Goal: Navigation & Orientation: Find specific page/section

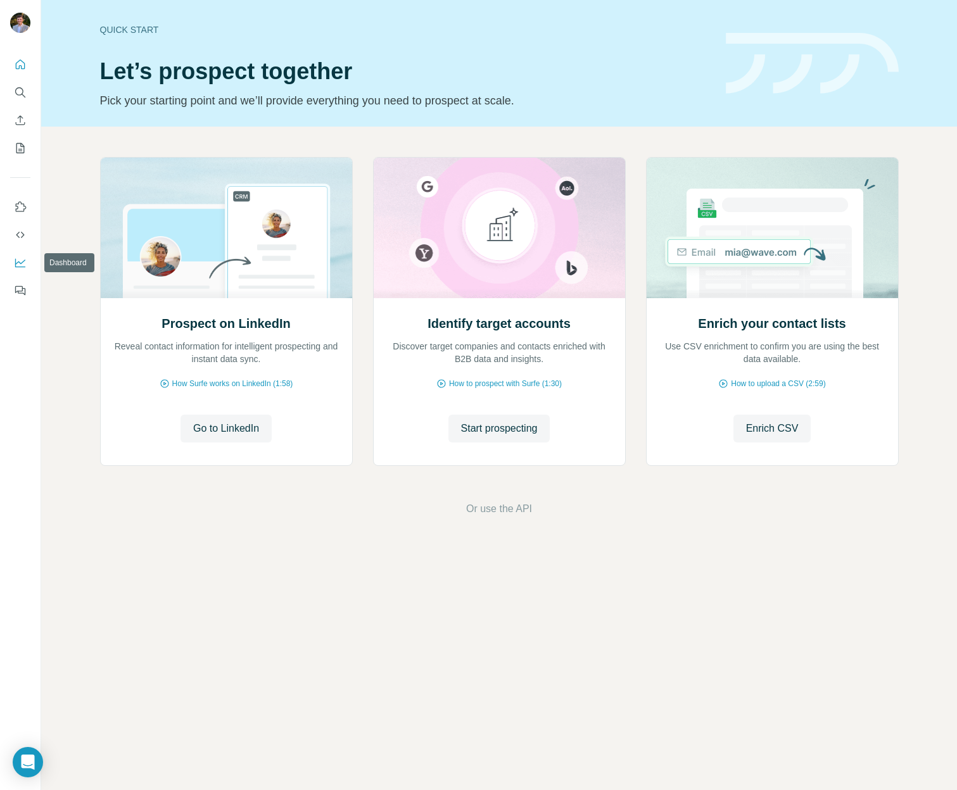
click at [18, 259] on icon "Dashboard" at bounding box center [20, 262] width 13 height 13
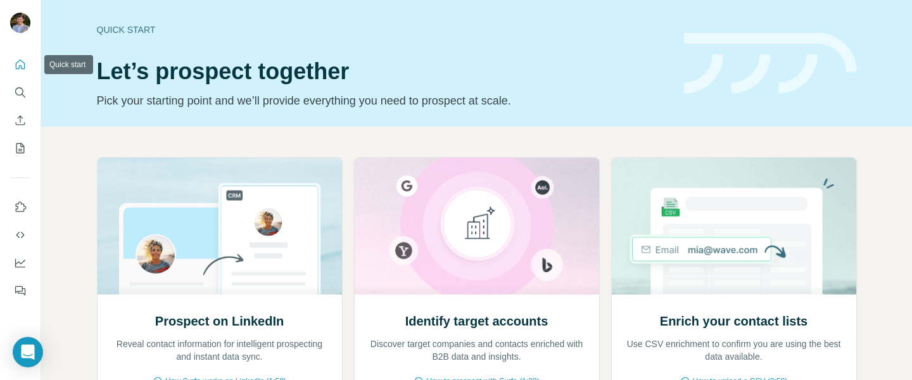
click at [22, 68] on icon "Quick start" at bounding box center [20, 64] width 9 height 9
click at [20, 142] on icon "My lists" at bounding box center [20, 148] width 13 height 13
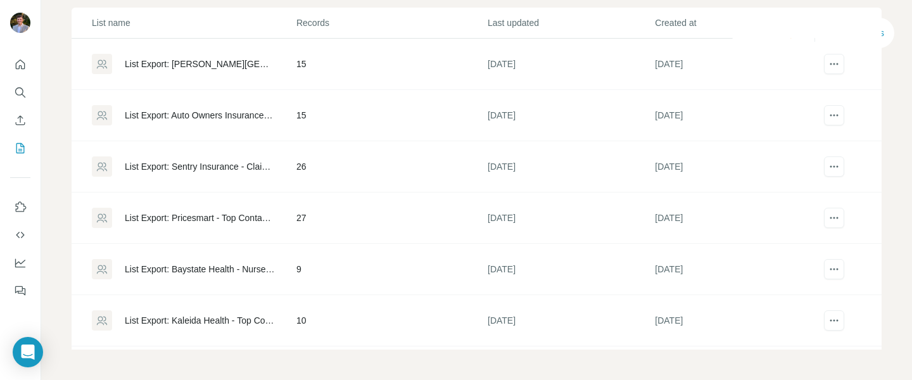
scroll to position [134, 0]
click at [193, 61] on div "List Export: Hoag Memorial Hospital Presbyterian - 27/08/2025 17:28" at bounding box center [200, 64] width 150 height 13
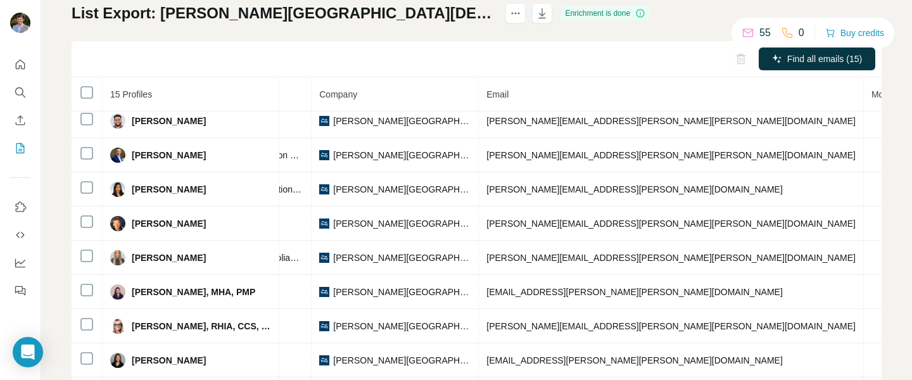
scroll to position [80, 0]
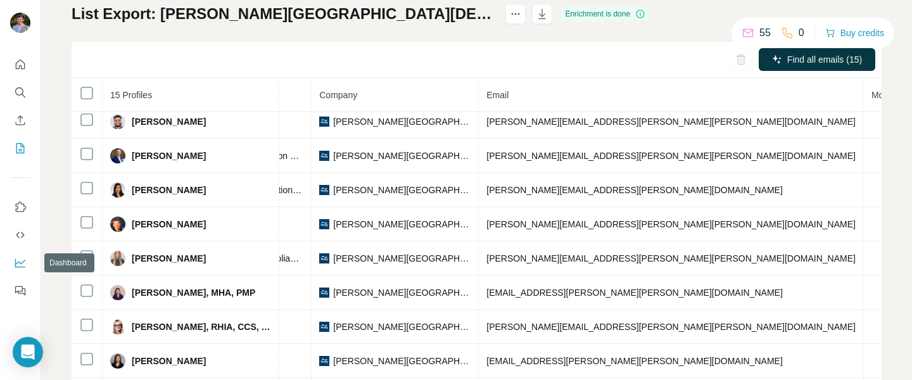
click at [21, 257] on icon "Dashboard" at bounding box center [20, 262] width 13 height 13
click at [15, 157] on button "My lists" at bounding box center [20, 148] width 20 height 23
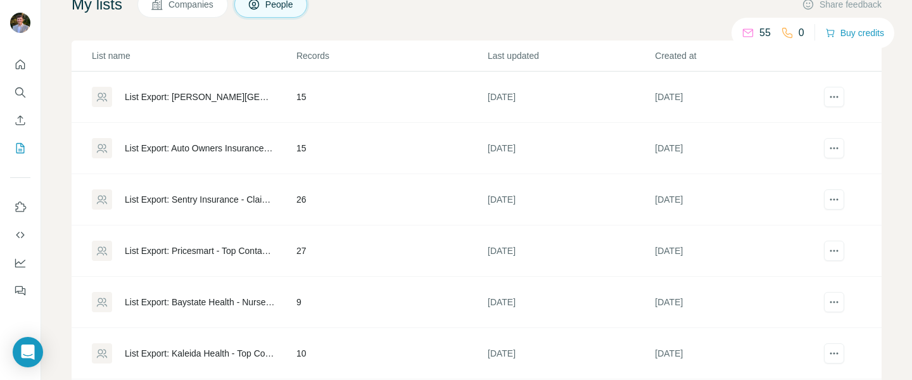
click at [152, 103] on div "List Export: Hoag Memorial Hospital Presbyterian - 27/08/2025 17:28" at bounding box center [200, 97] width 150 height 13
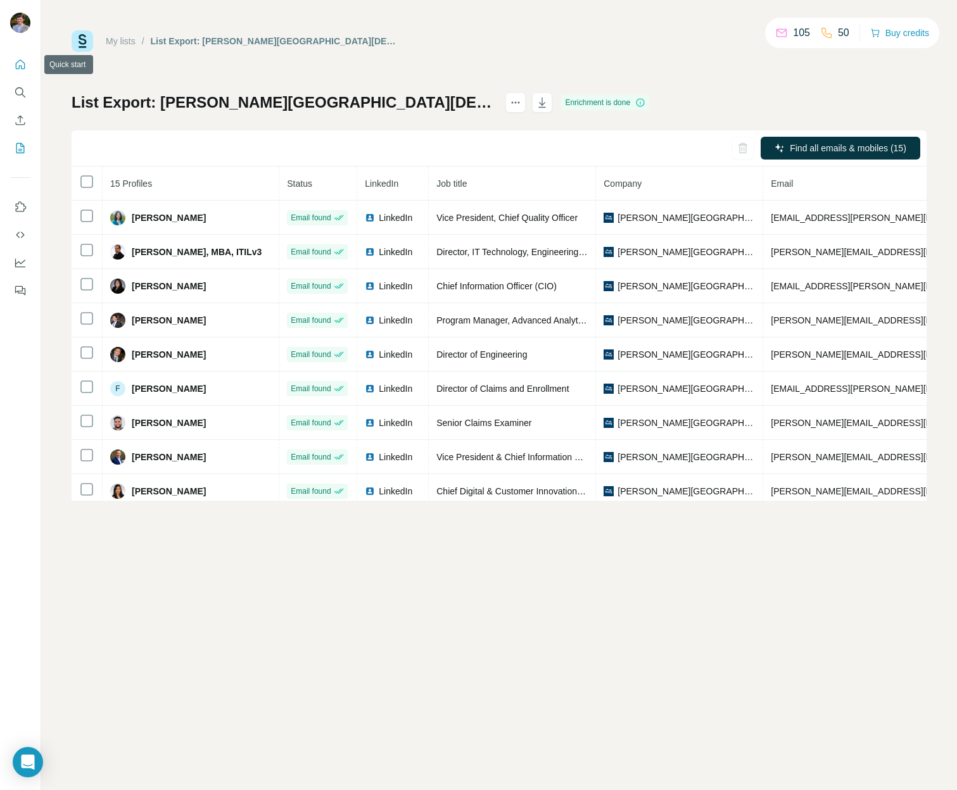
click at [28, 63] on button "Quick start" at bounding box center [20, 64] width 20 height 23
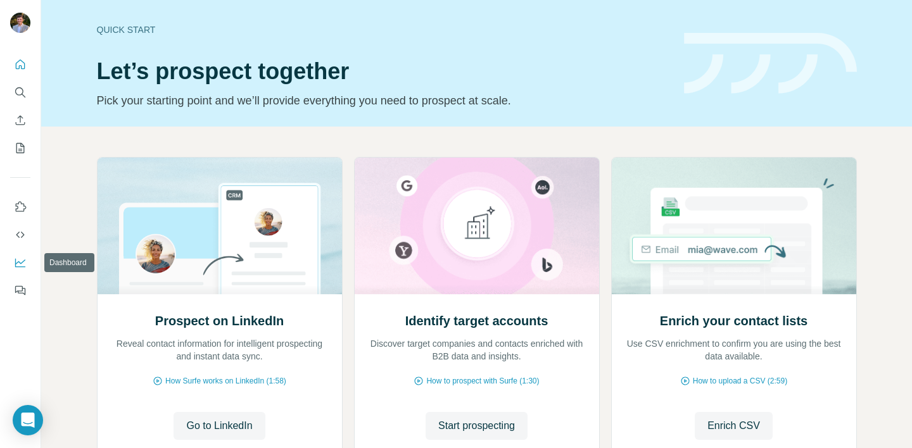
click at [23, 263] on icon "Dashboard" at bounding box center [20, 262] width 13 height 13
